Goal: Navigation & Orientation: Find specific page/section

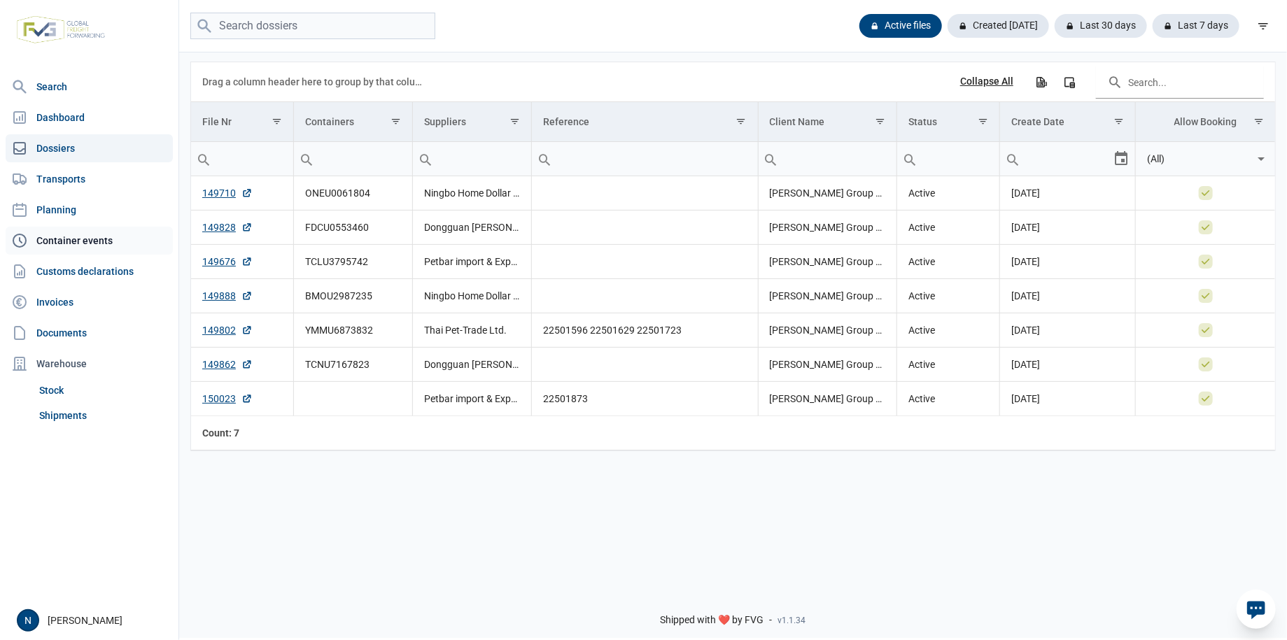
drag, startPoint x: 80, startPoint y: 243, endPoint x: 92, endPoint y: 252, distance: 14.6
click at [80, 243] on link "Container events" at bounding box center [89, 241] width 167 height 28
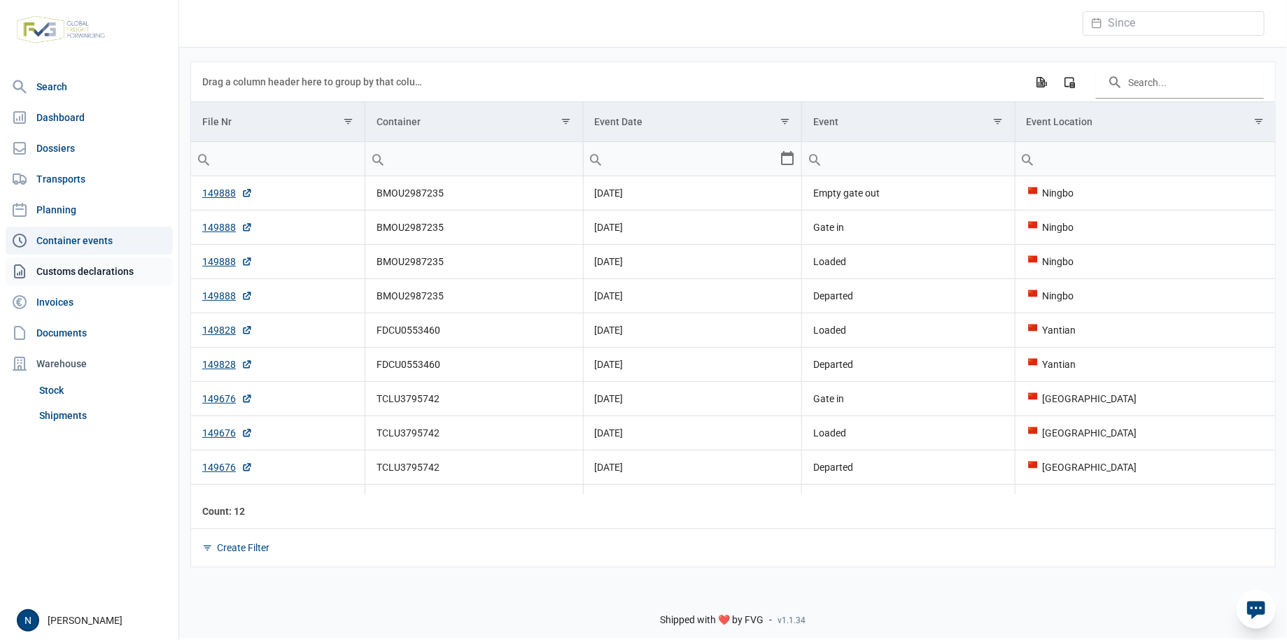
click at [98, 270] on link "Customs declarations" at bounding box center [89, 271] width 167 height 28
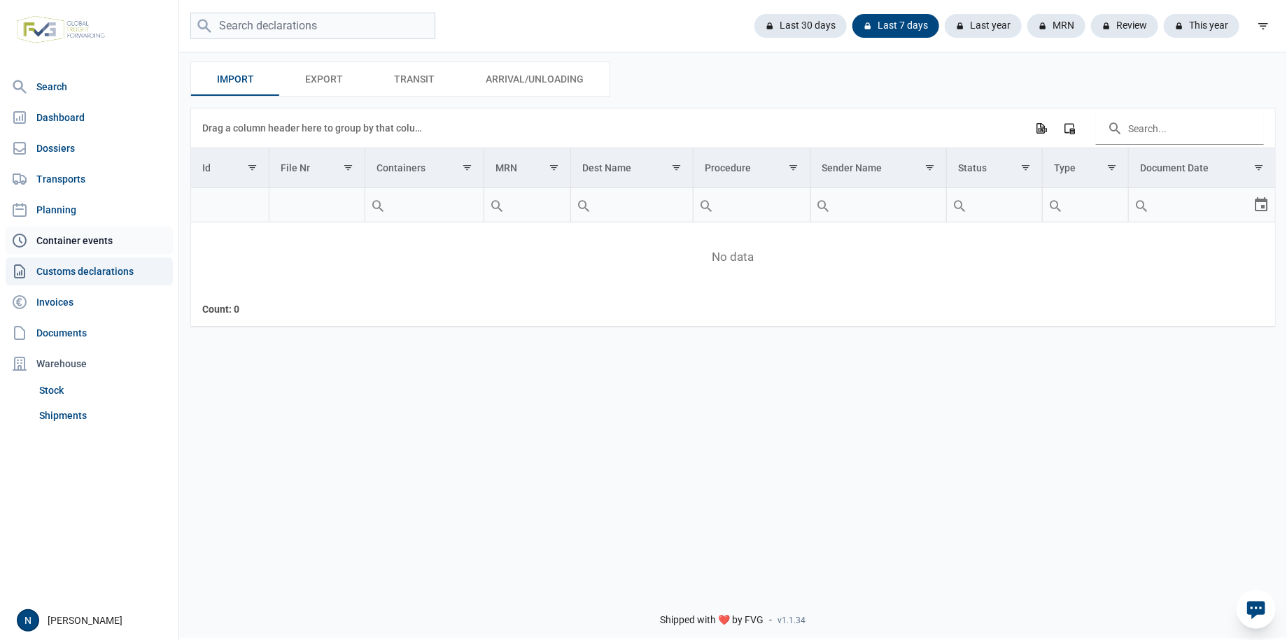
click at [69, 243] on link "Container events" at bounding box center [89, 241] width 167 height 28
